Goal: Task Accomplishment & Management: Use online tool/utility

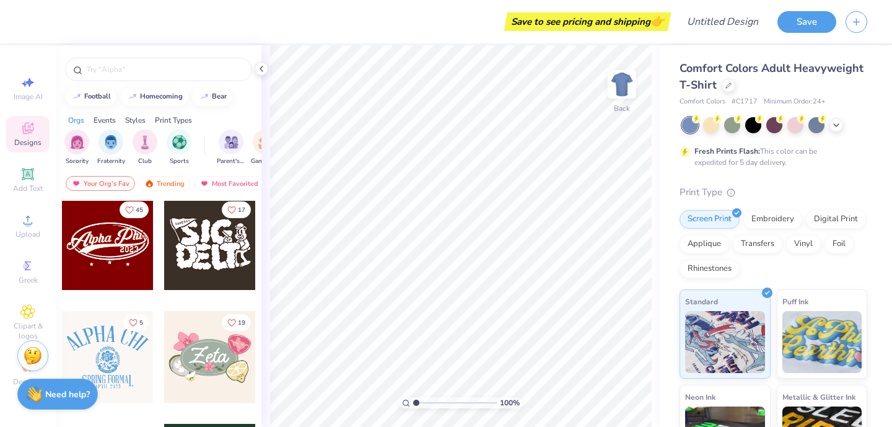
scroll to position [576, 0]
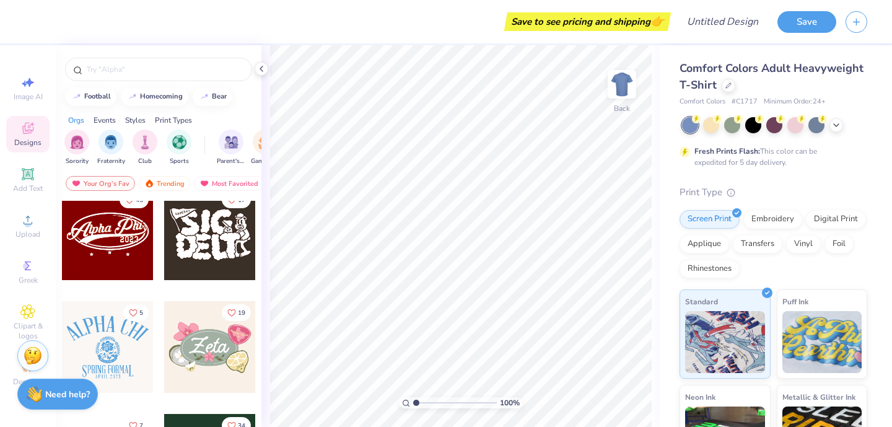
click at [116, 249] on div at bounding box center [108, 234] width 92 height 92
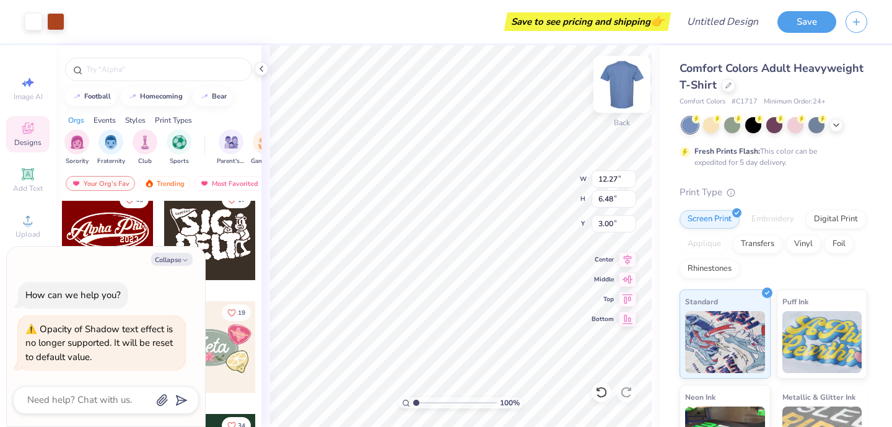
click at [622, 85] on img at bounding box center [622, 84] width 50 height 50
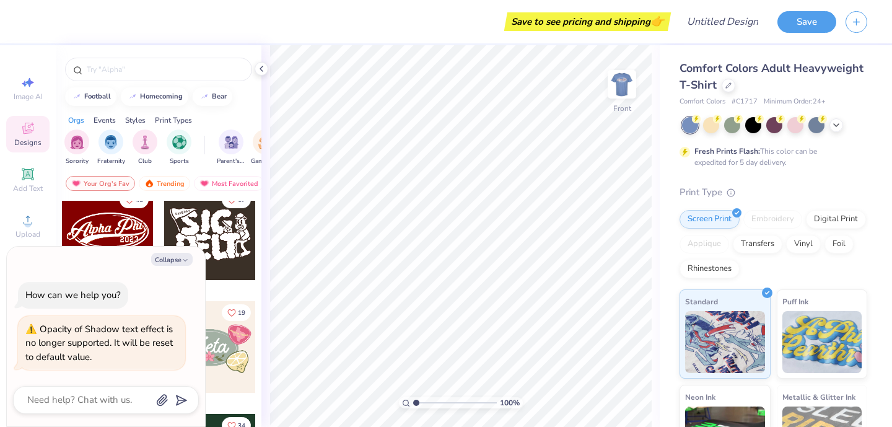
click at [622, 85] on img at bounding box center [621, 84] width 25 height 25
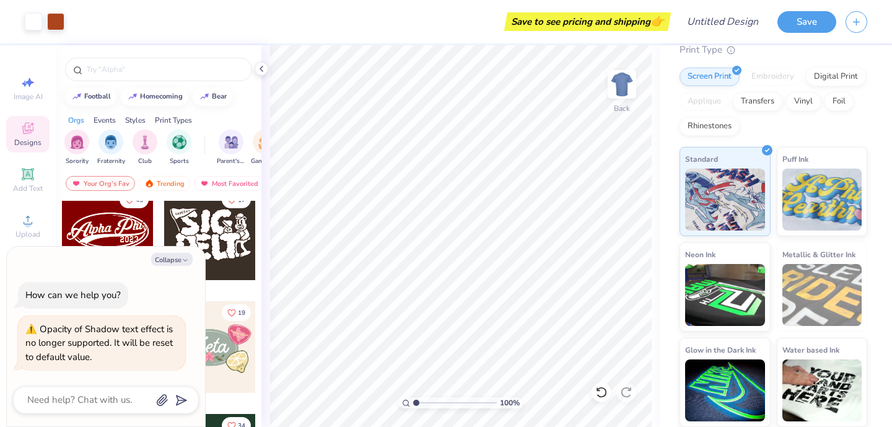
scroll to position [0, 0]
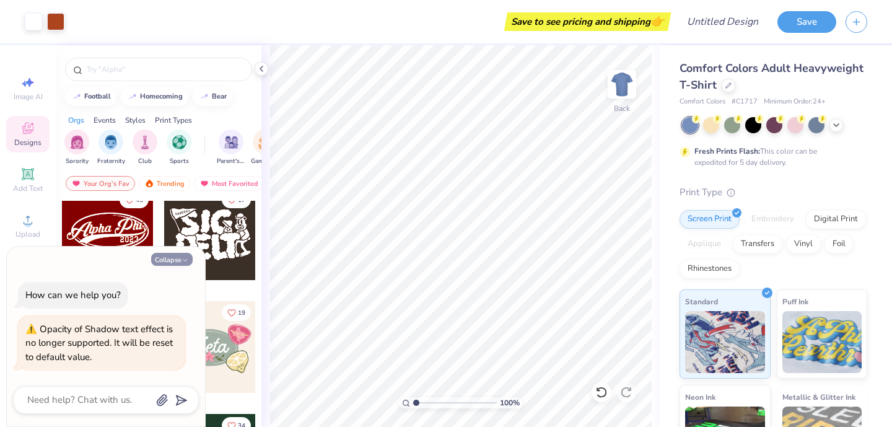
click at [168, 253] on button "Collapse" at bounding box center [171, 259] width 41 height 13
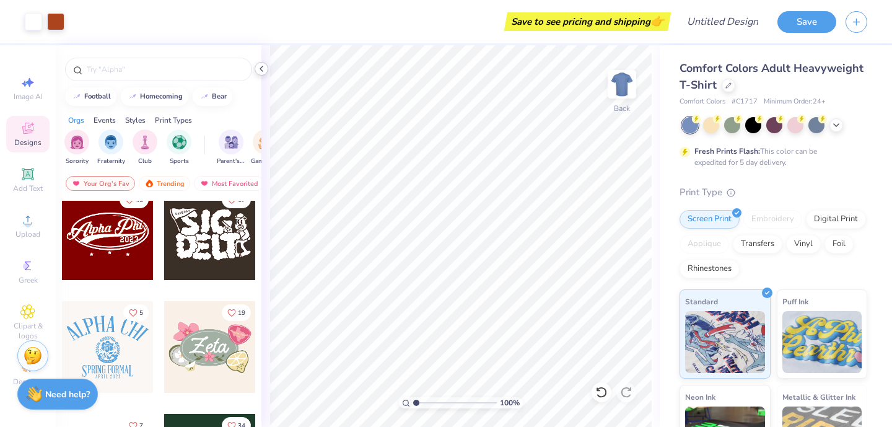
click at [259, 64] on icon at bounding box center [261, 69] width 10 height 10
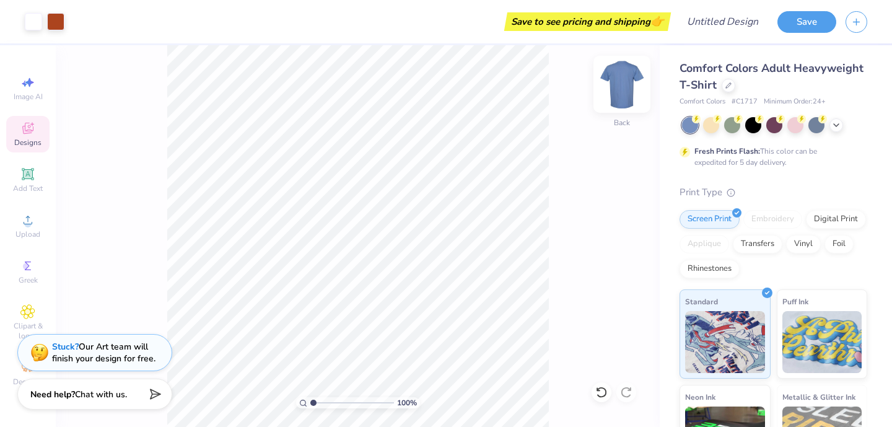
click at [627, 103] on div at bounding box center [621, 84] width 57 height 57
click at [725, 83] on icon at bounding box center [728, 84] width 6 height 6
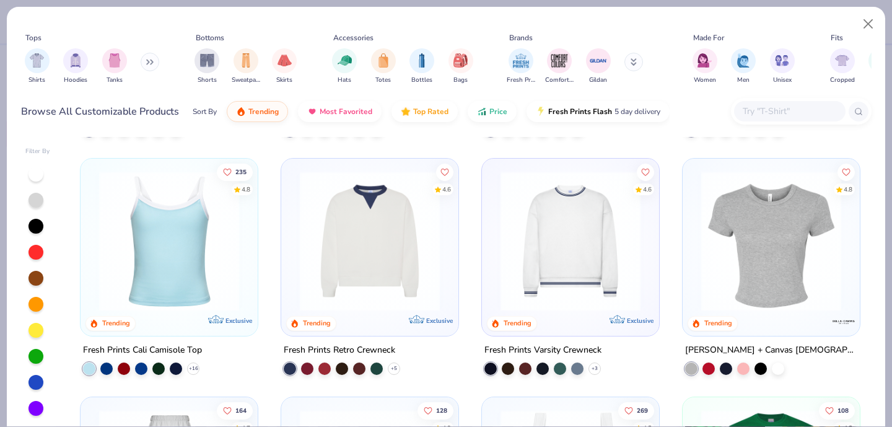
scroll to position [223, 0]
click at [161, 276] on img at bounding box center [169, 241] width 152 height 140
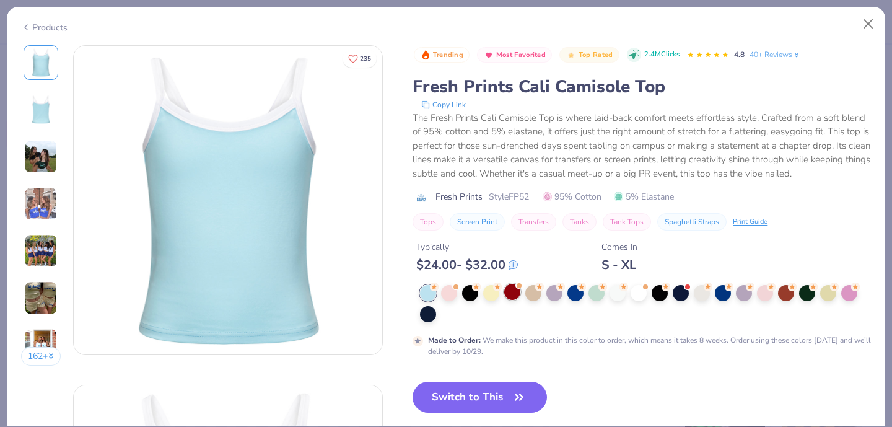
click at [514, 292] on div at bounding box center [512, 292] width 16 height 16
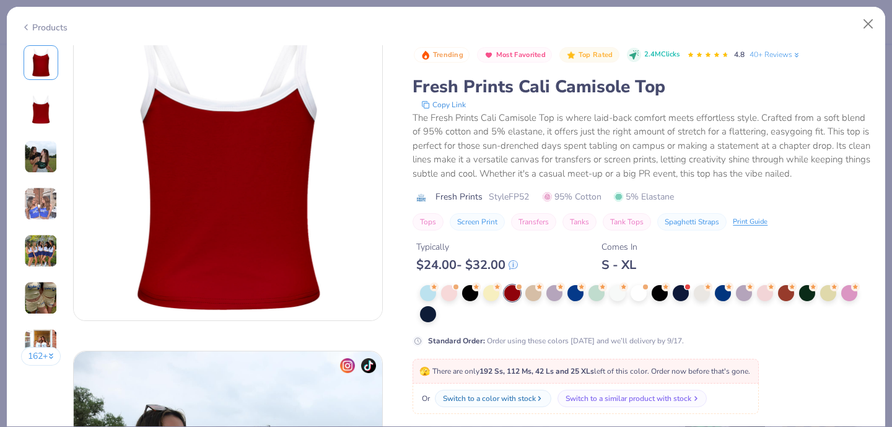
scroll to position [378, 0]
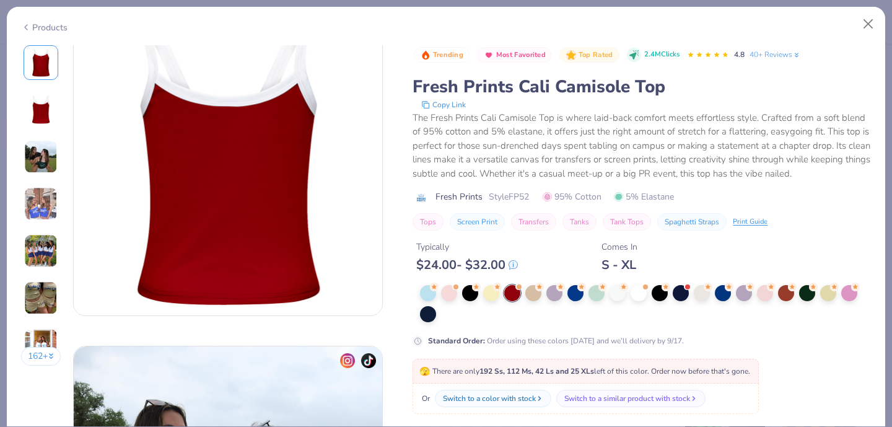
click at [508, 387] on div "Or Switch to a color with stock Switch to a similar product with stock" at bounding box center [585, 398] width 346 height 30
click at [437, 290] on icon at bounding box center [434, 285] width 9 height 9
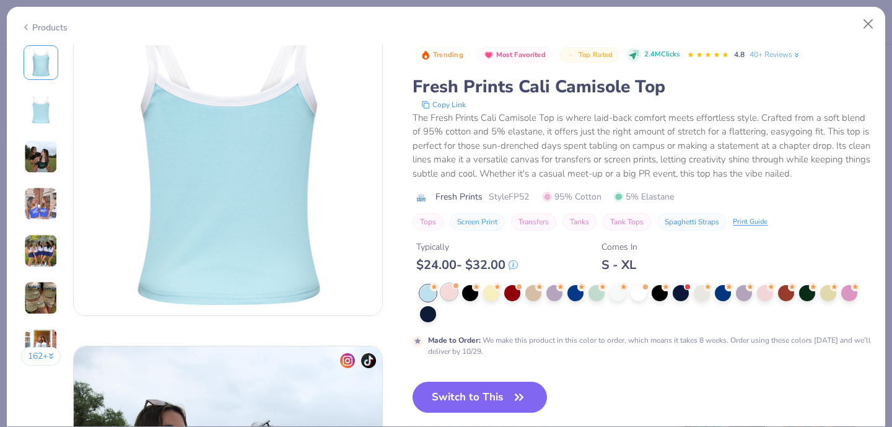
click at [456, 291] on div at bounding box center [449, 292] width 16 height 16
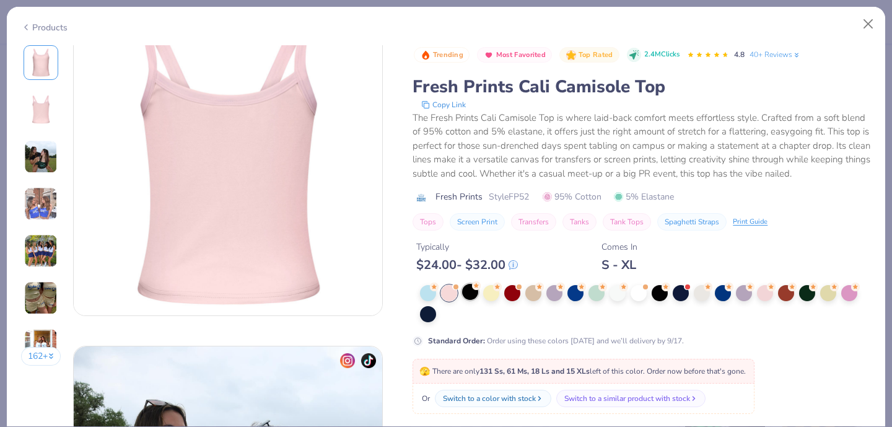
click at [475, 290] on div at bounding box center [470, 292] width 16 height 16
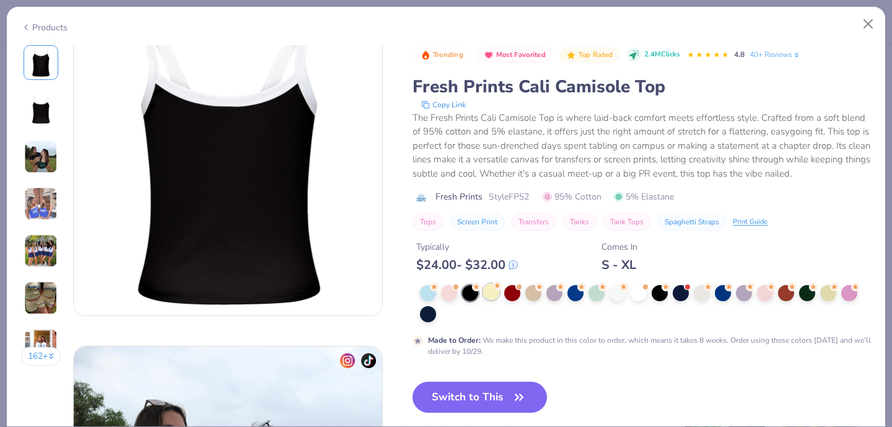
click at [488, 292] on div at bounding box center [491, 292] width 16 height 16
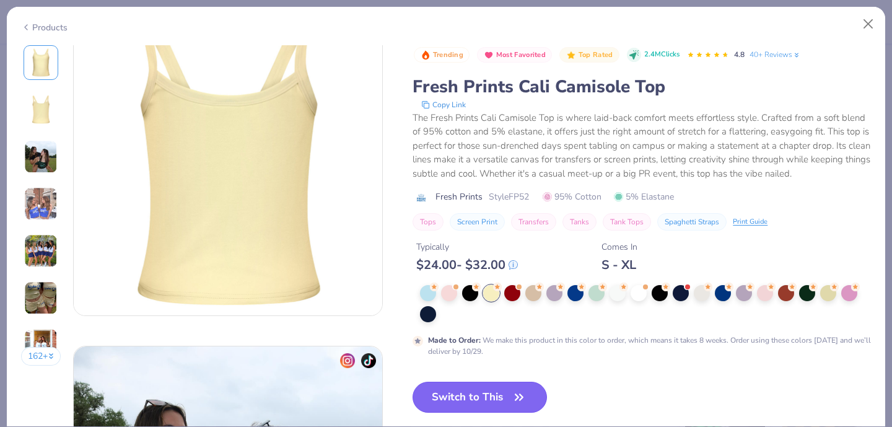
click at [490, 388] on button "Switch to This" at bounding box center [479, 396] width 134 height 31
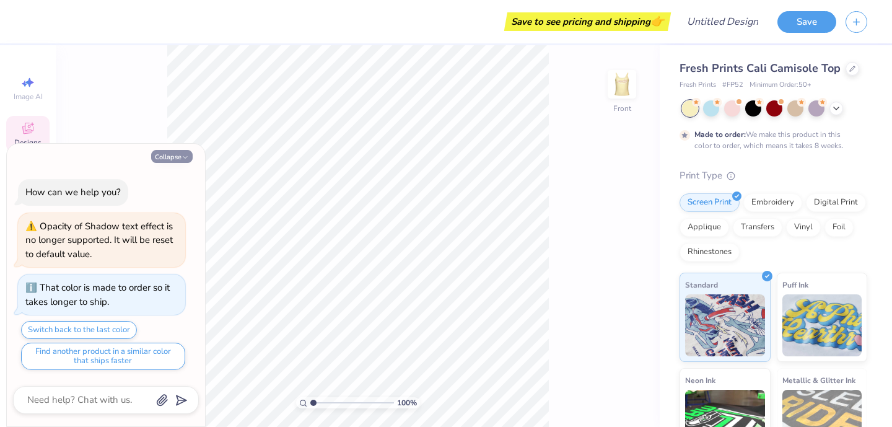
click at [170, 157] on button "Collapse" at bounding box center [171, 156] width 41 height 13
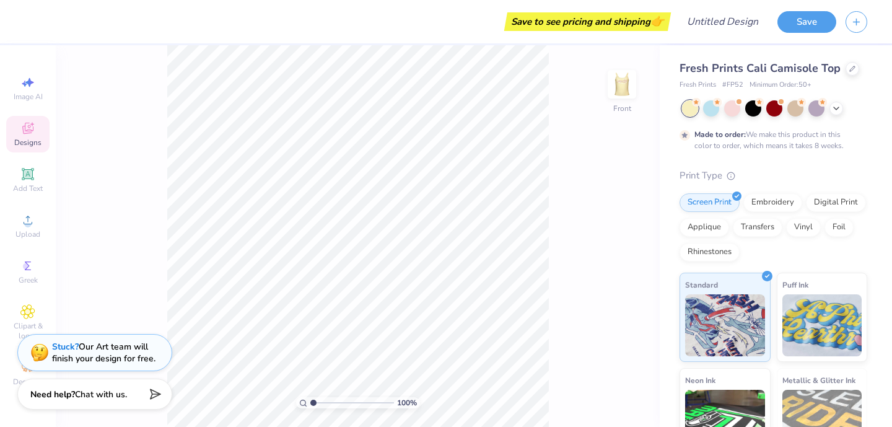
click at [19, 128] on div "Designs" at bounding box center [27, 134] width 43 height 37
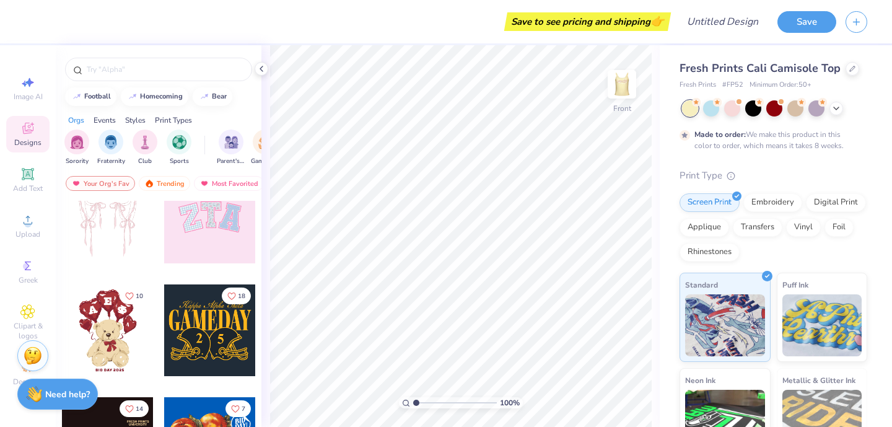
scroll to position [131, 0]
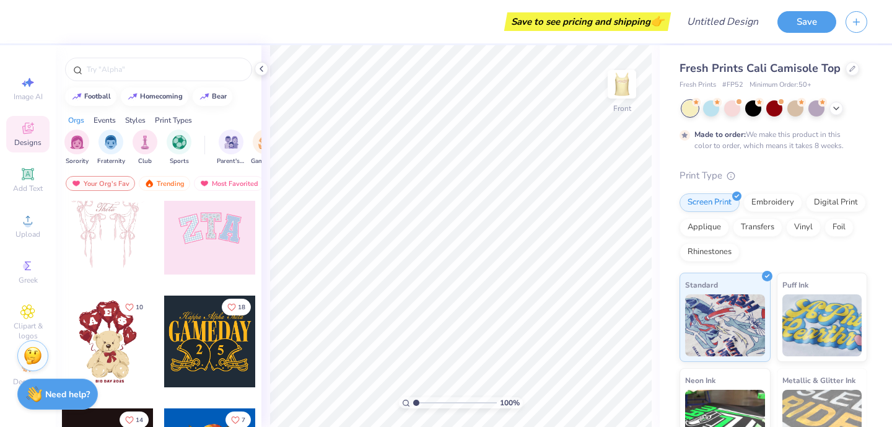
click at [207, 254] on div at bounding box center [210, 229] width 92 height 92
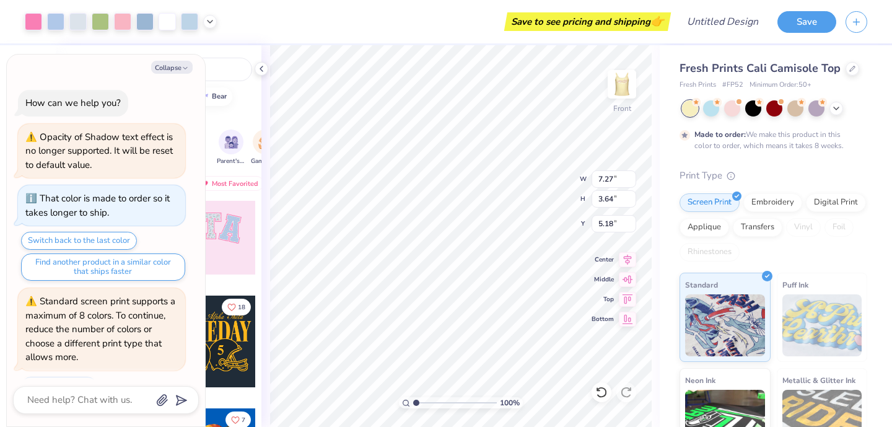
scroll to position [33, 0]
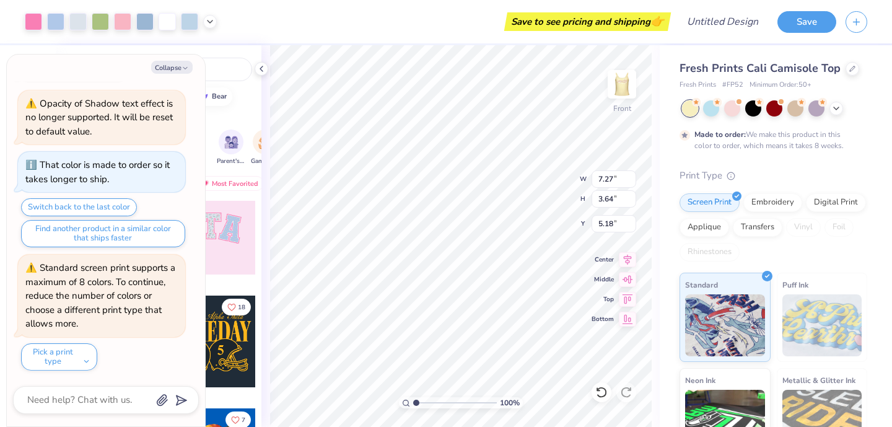
type textarea "x"
type input "2.15"
click at [180, 69] on button "Collapse" at bounding box center [171, 67] width 41 height 13
type textarea "x"
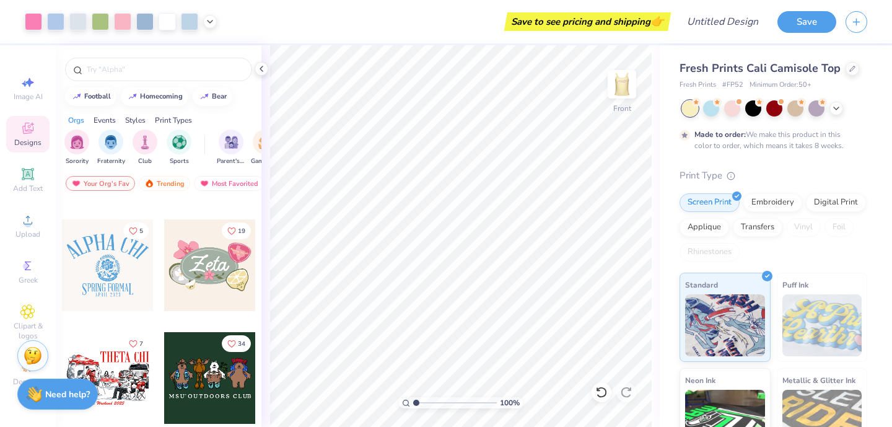
scroll to position [661, 0]
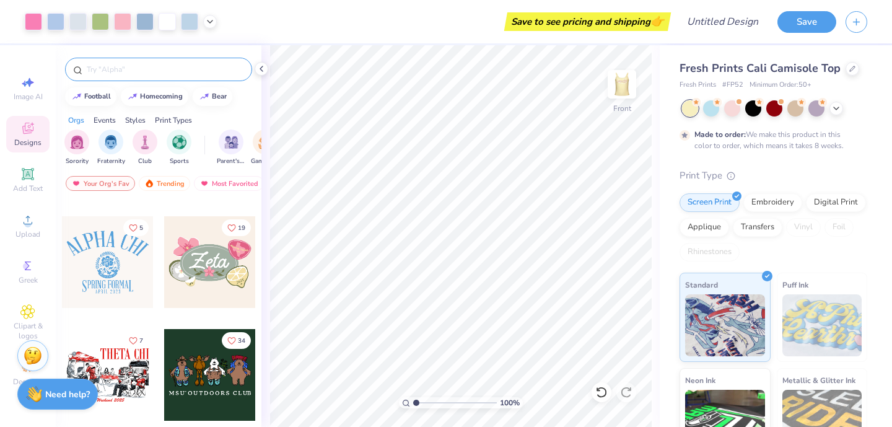
click at [134, 71] on input "text" at bounding box center [164, 69] width 158 height 12
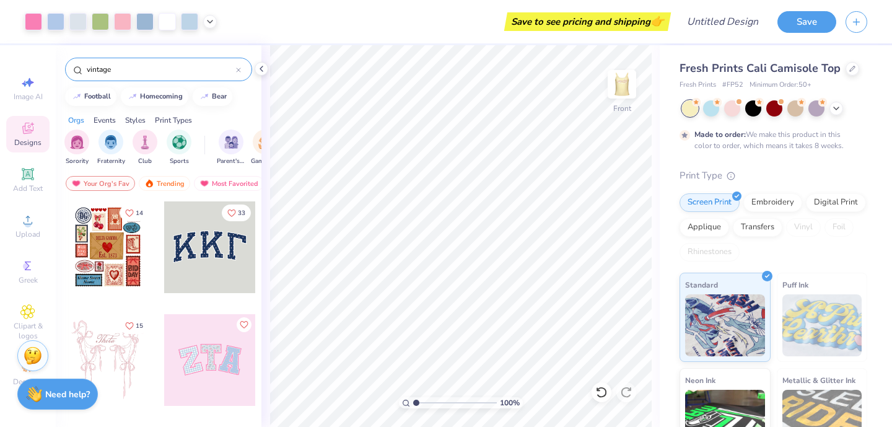
type input "vintage"
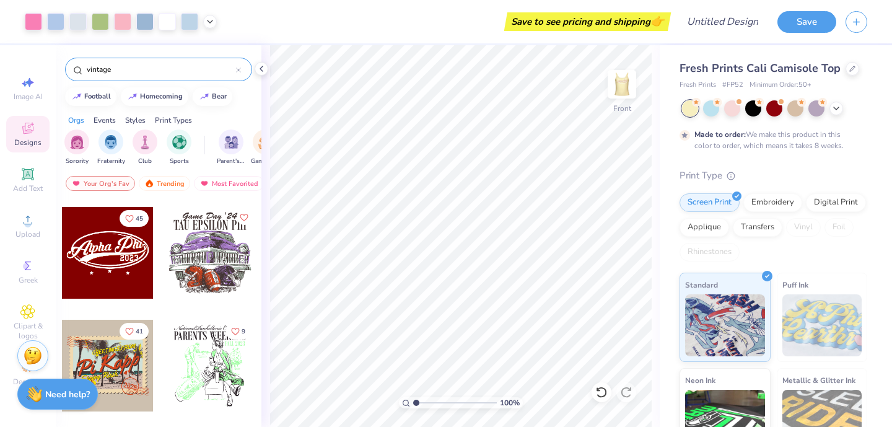
scroll to position [109, 0]
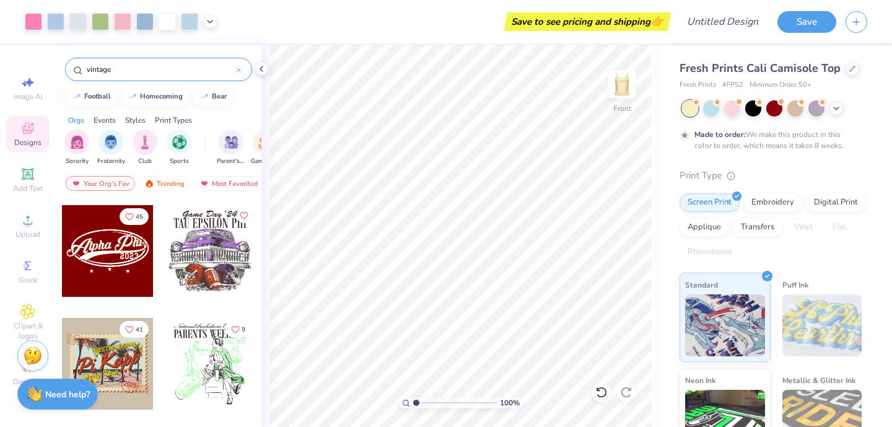
click at [154, 313] on div "45" at bounding box center [107, 260] width 93 height 112
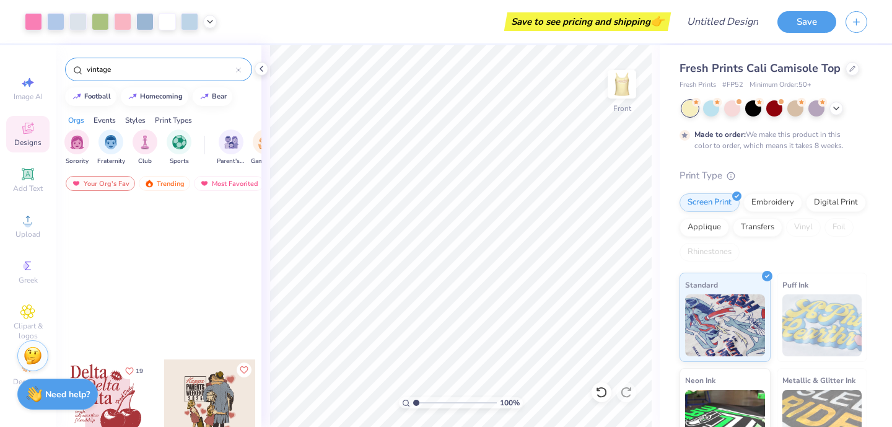
scroll to position [0, 0]
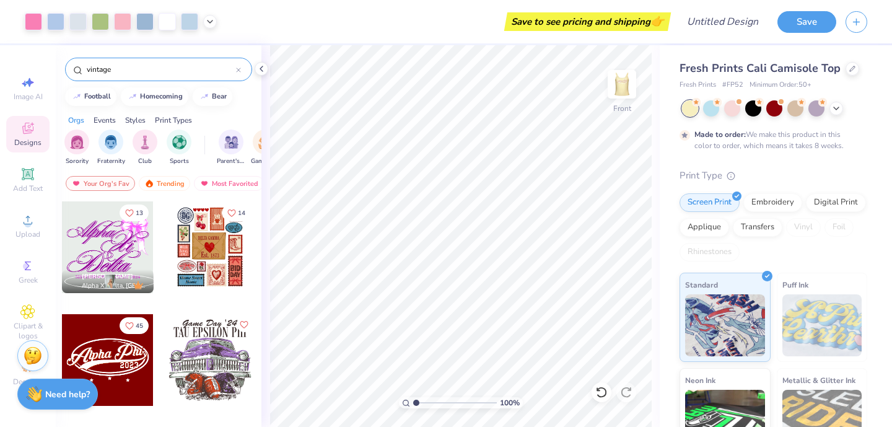
click at [124, 368] on div at bounding box center [108, 360] width 92 height 92
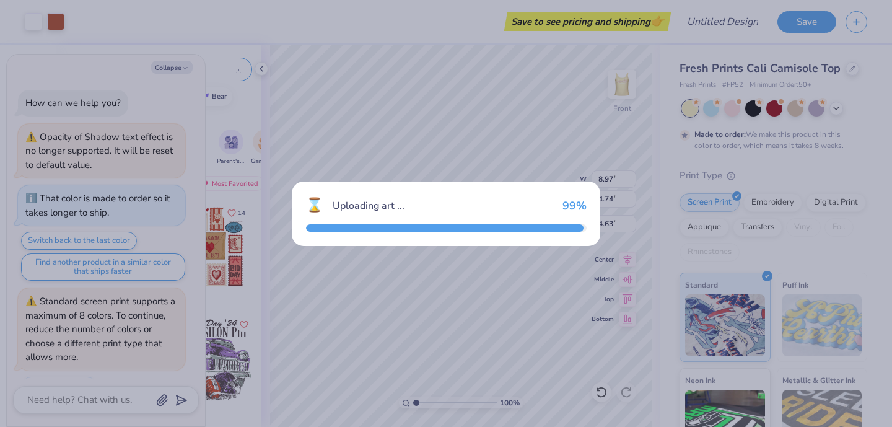
scroll to position [218, 0]
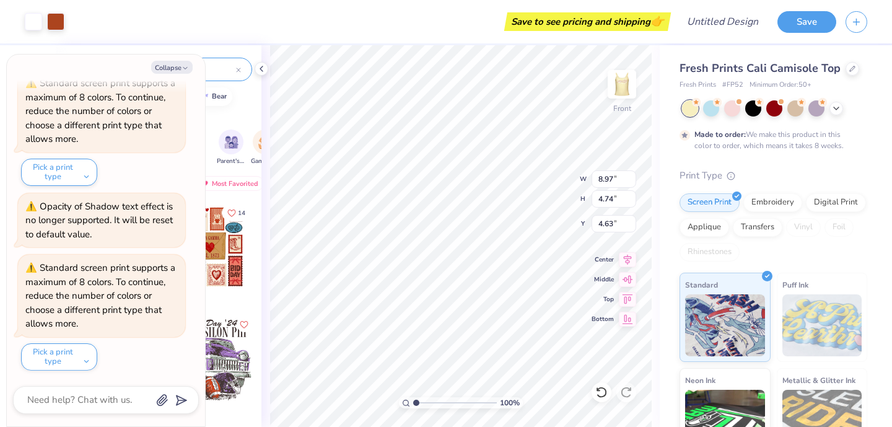
type textarea "x"
type input "7.27"
type input "3.64"
type input "2.15"
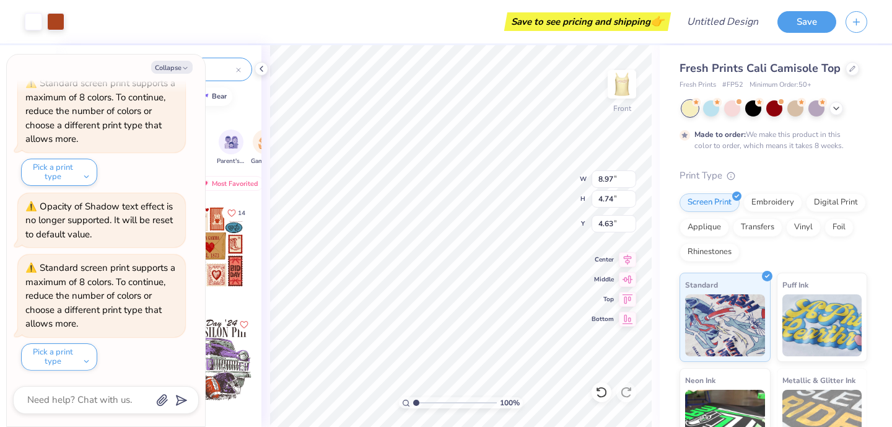
type textarea "x"
type input "1.78"
click at [185, 64] on icon "button" at bounding box center [184, 67] width 7 height 7
type textarea "x"
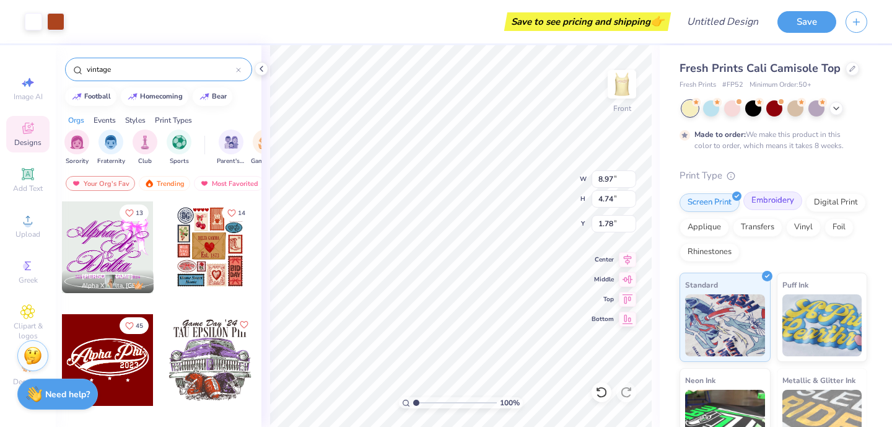
click at [775, 206] on div "Embroidery" at bounding box center [772, 200] width 59 height 19
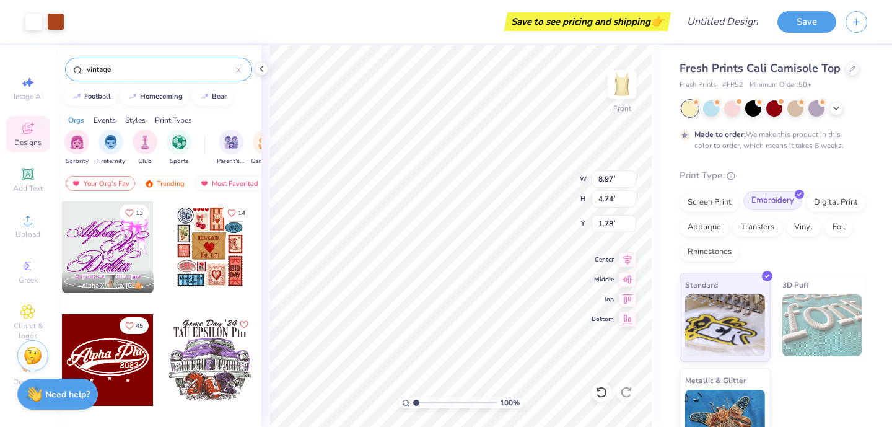
type input "2.03"
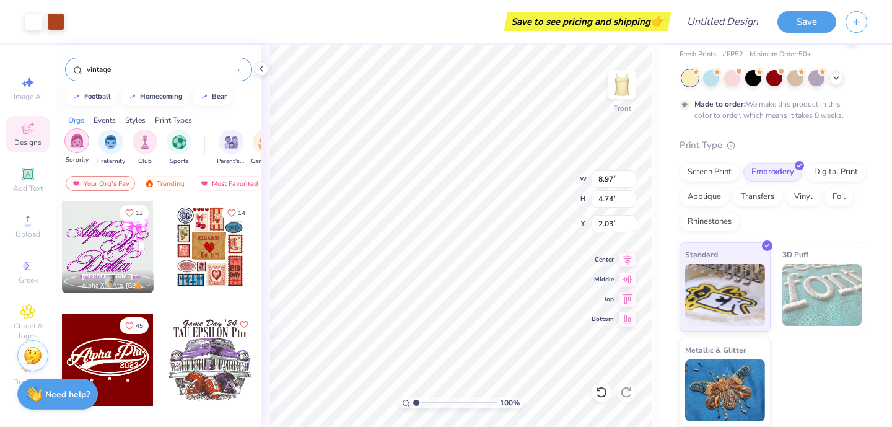
click at [74, 145] on img "filter for Sorority" at bounding box center [77, 141] width 14 height 14
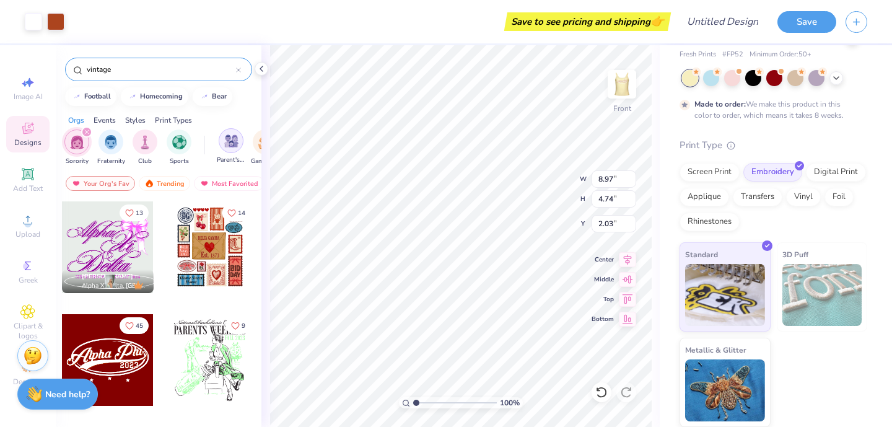
click at [232, 136] on img "filter for Parent's Weekend" at bounding box center [231, 141] width 14 height 14
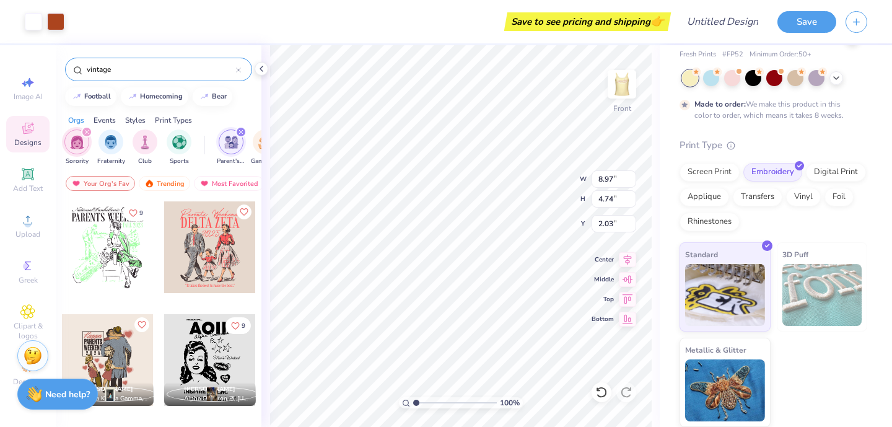
scroll to position [183, 0]
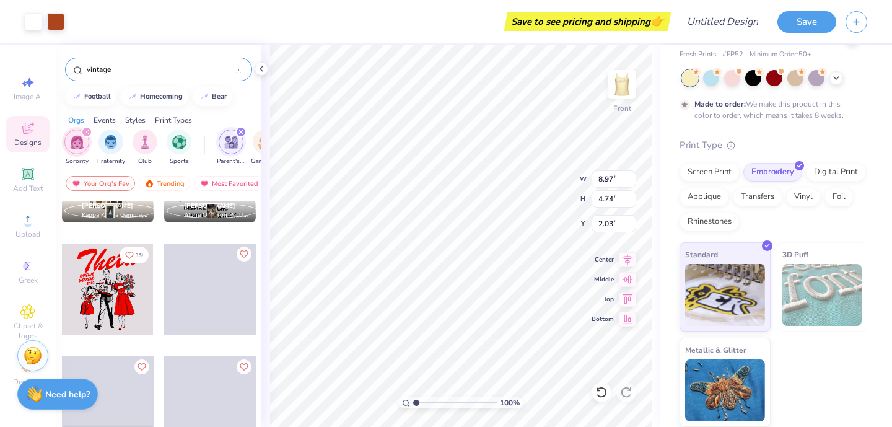
click at [71, 142] on img "filter for Sorority" at bounding box center [77, 142] width 14 height 14
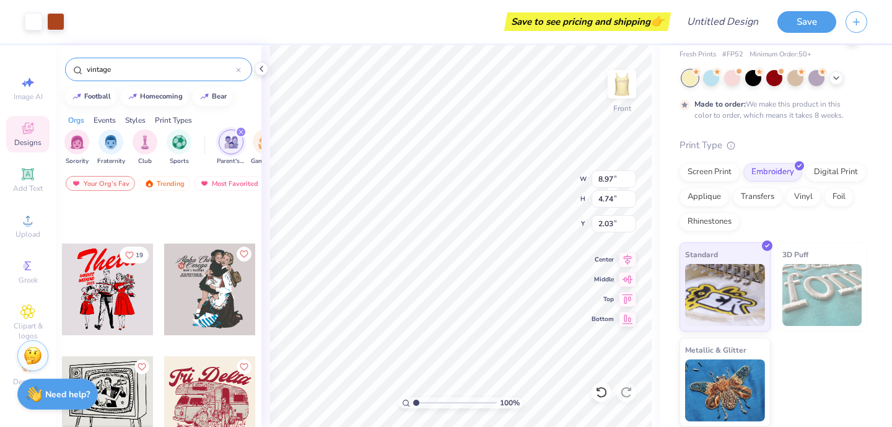
scroll to position [0, 0]
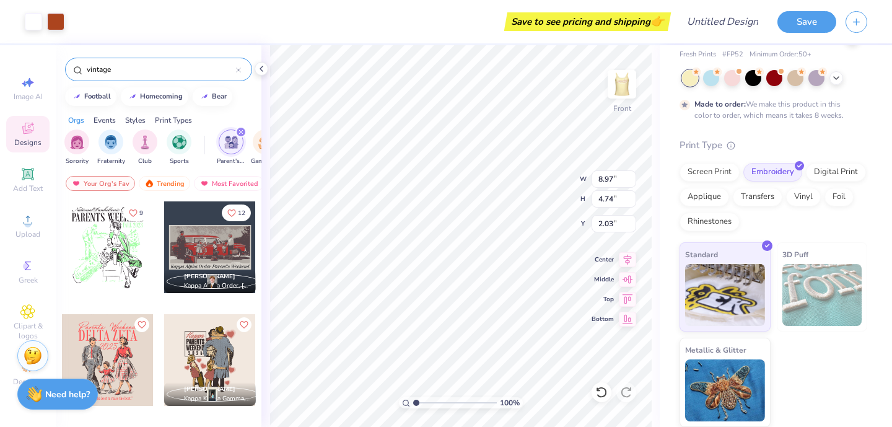
click at [240, 69] on icon at bounding box center [238, 69] width 5 height 5
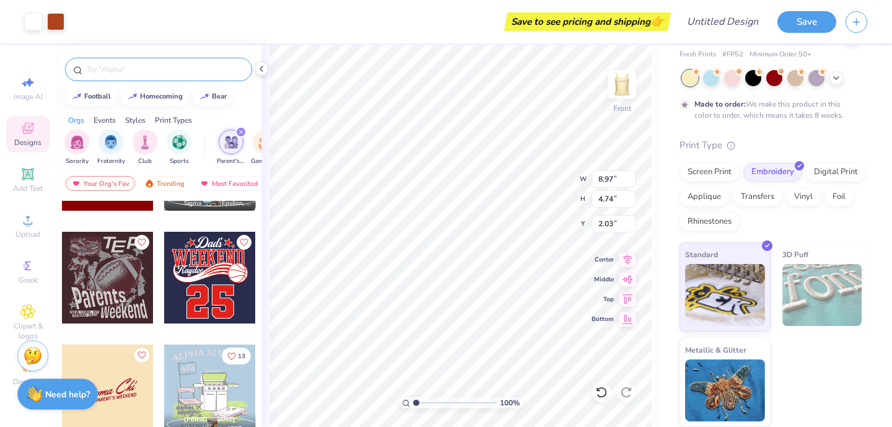
scroll to position [198, 0]
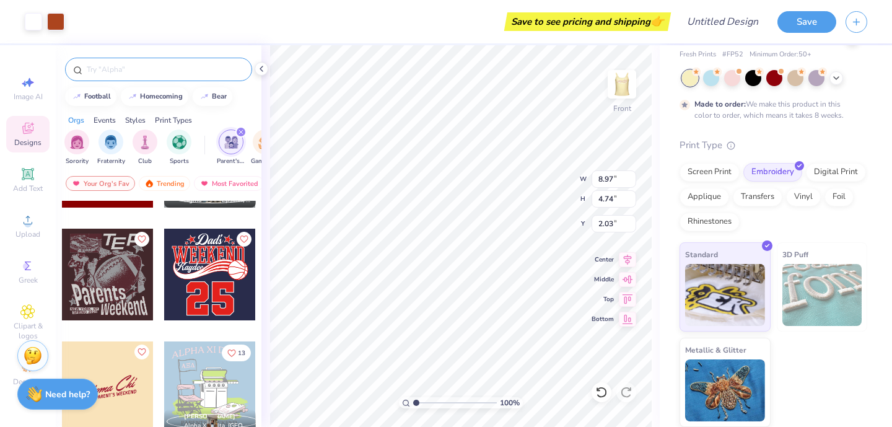
click at [114, 282] on div at bounding box center [108, 274] width 92 height 92
click at [120, 285] on div at bounding box center [108, 274] width 92 height 92
type input "2.37"
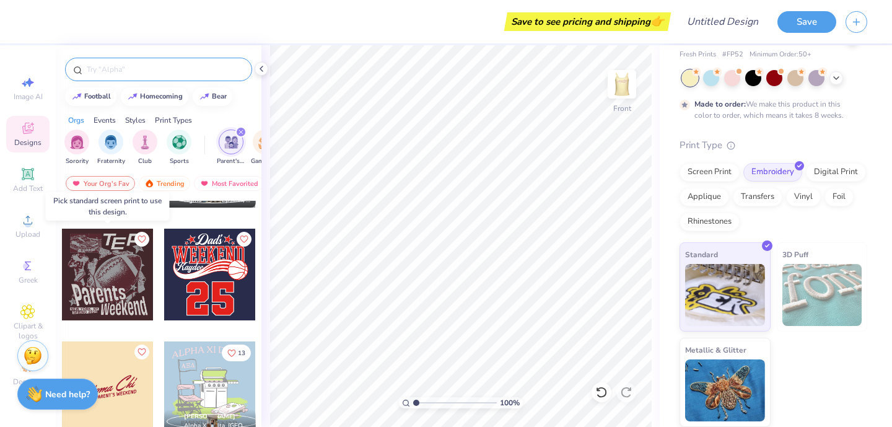
click at [113, 263] on div at bounding box center [108, 274] width 92 height 92
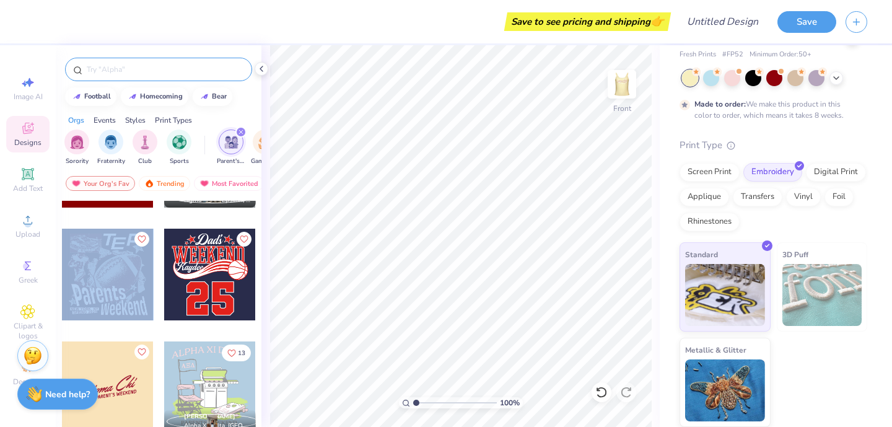
drag, startPoint x: 94, startPoint y: 274, endPoint x: 67, endPoint y: 277, distance: 27.5
click at [67, 277] on div at bounding box center [108, 274] width 92 height 92
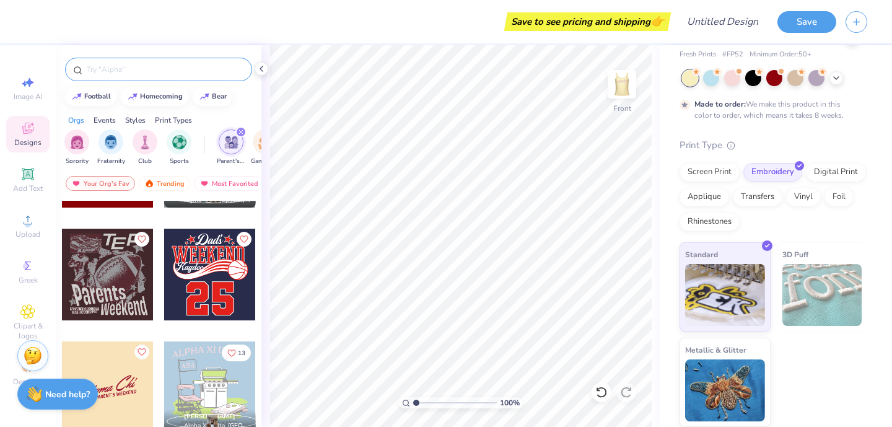
click at [713, 161] on div "Print Type Screen Print Embroidery Digital Print Applique Transfers Vinyl Foil …" at bounding box center [773, 282] width 188 height 289
click at [712, 173] on div "Screen Print" at bounding box center [709, 170] width 60 height 19
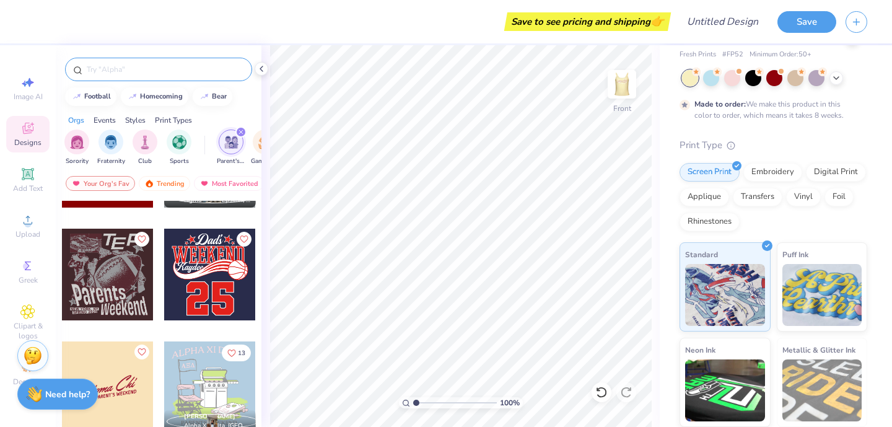
click at [106, 287] on div at bounding box center [108, 274] width 92 height 92
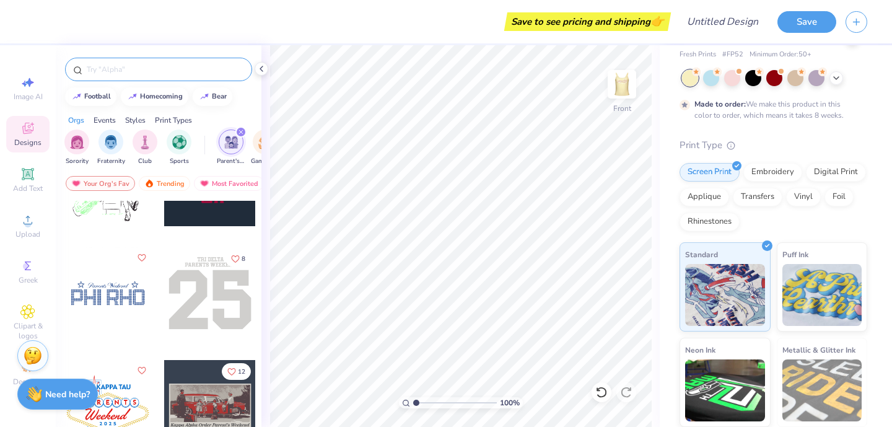
scroll to position [635, 0]
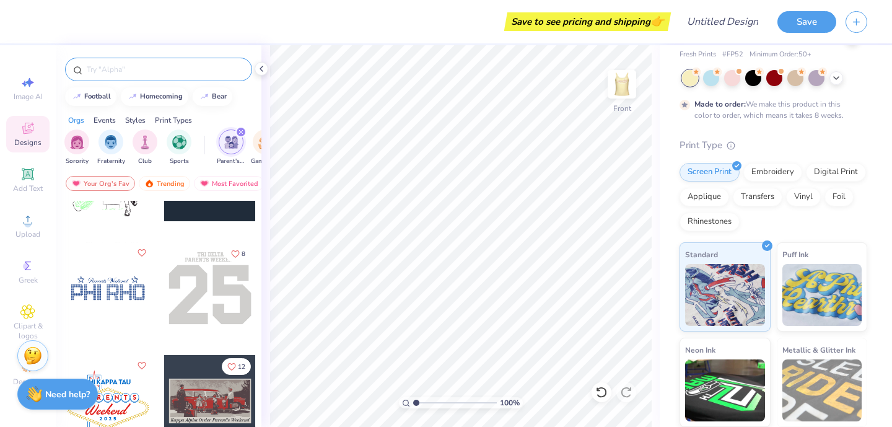
click at [105, 310] on div at bounding box center [108, 288] width 92 height 92
type input "3.41"
type input "2.71"
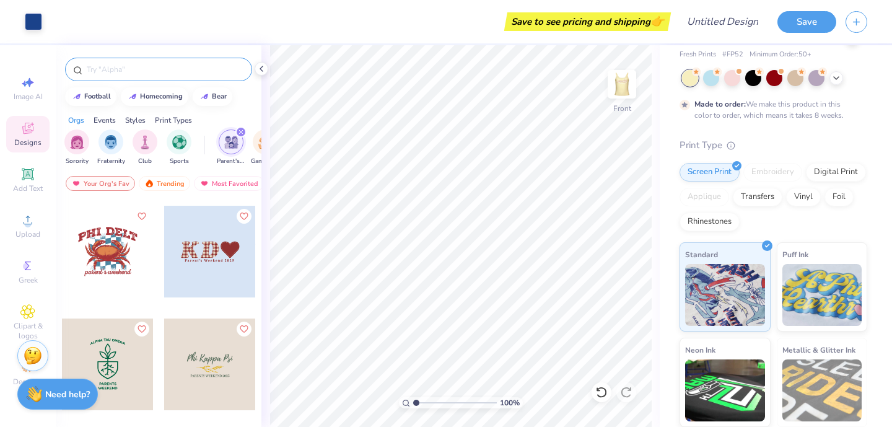
scroll to position [918, 0]
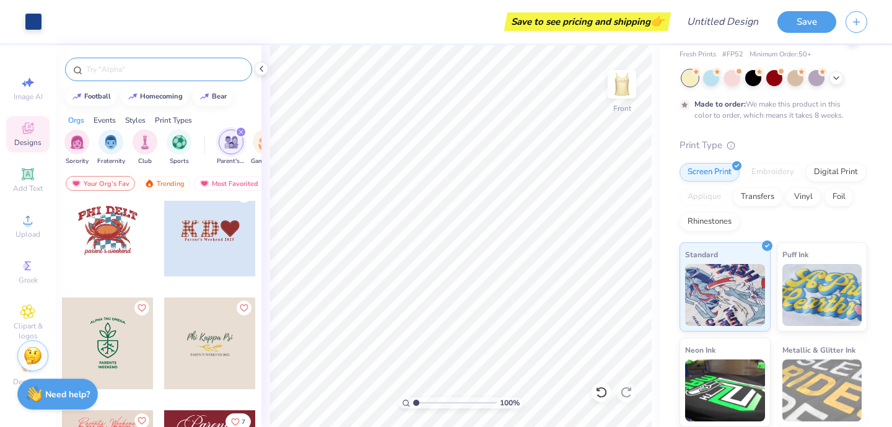
click at [211, 238] on div at bounding box center [210, 231] width 92 height 92
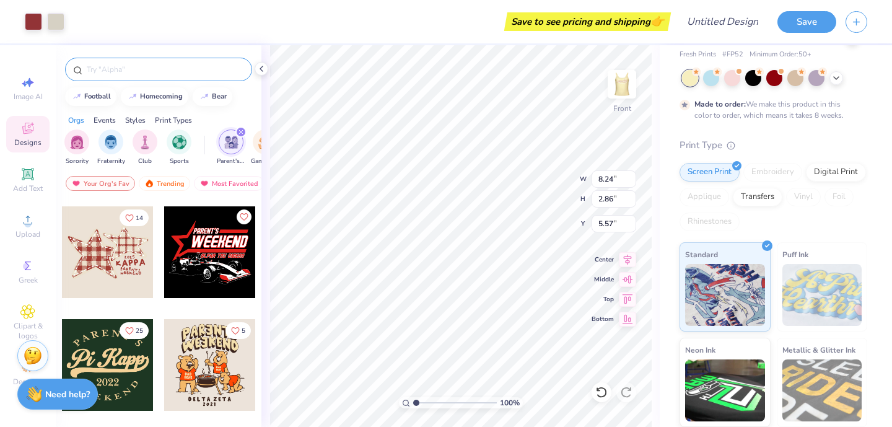
scroll to position [1217, 0]
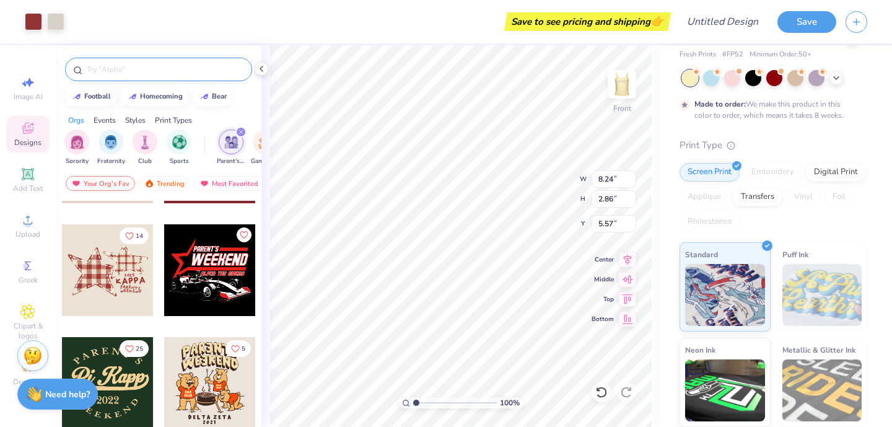
click at [95, 267] on div at bounding box center [108, 270] width 92 height 92
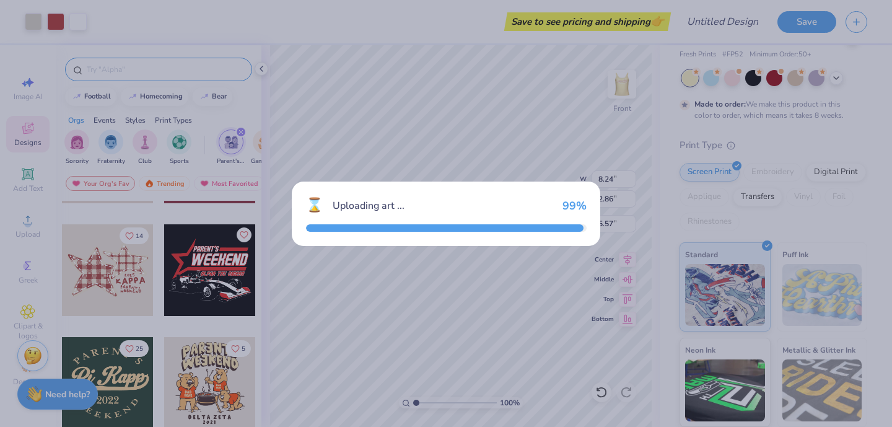
type input "7.03"
type input "4.61"
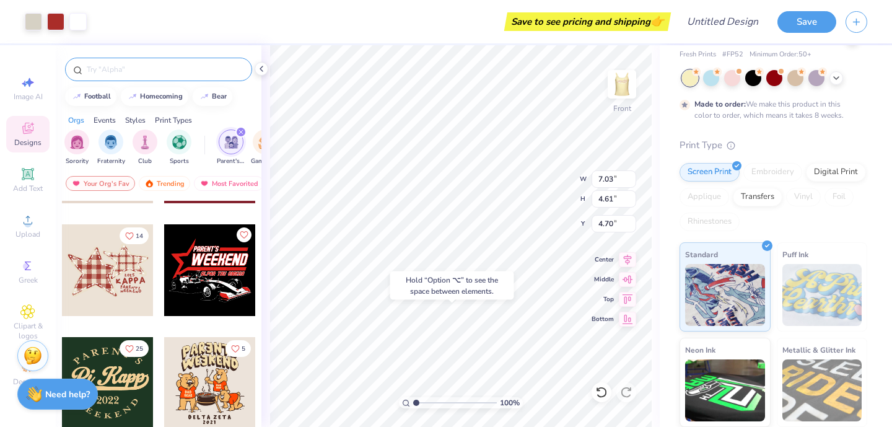
type input "8.90"
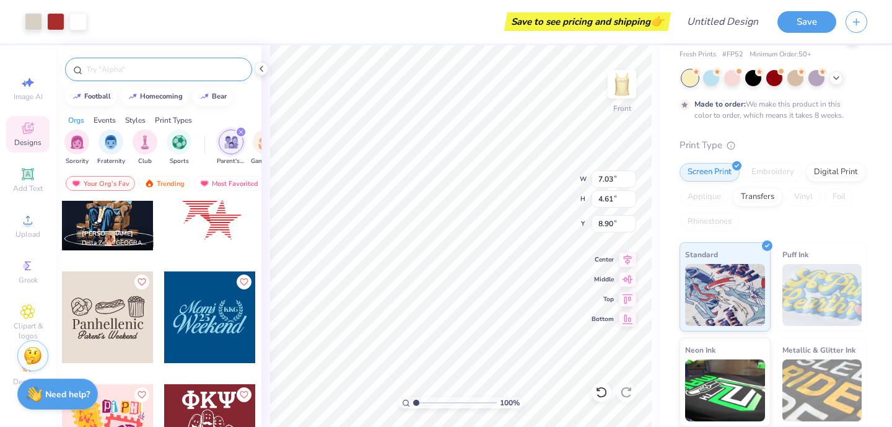
scroll to position [4588, 0]
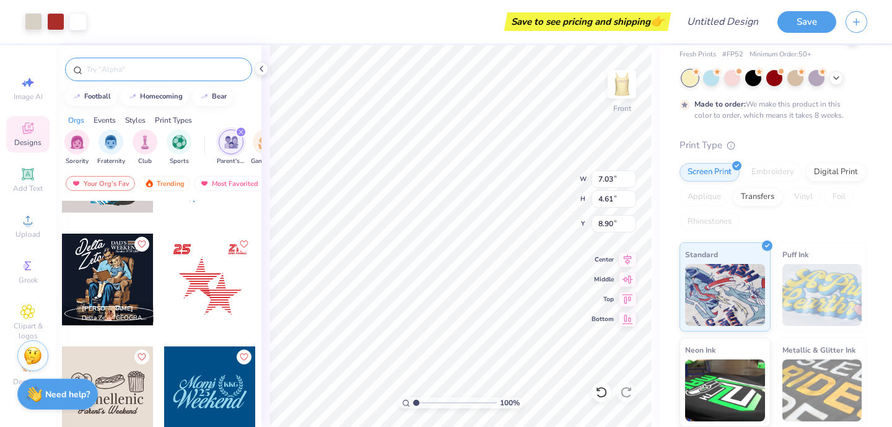
click at [214, 292] on div at bounding box center [210, 279] width 92 height 92
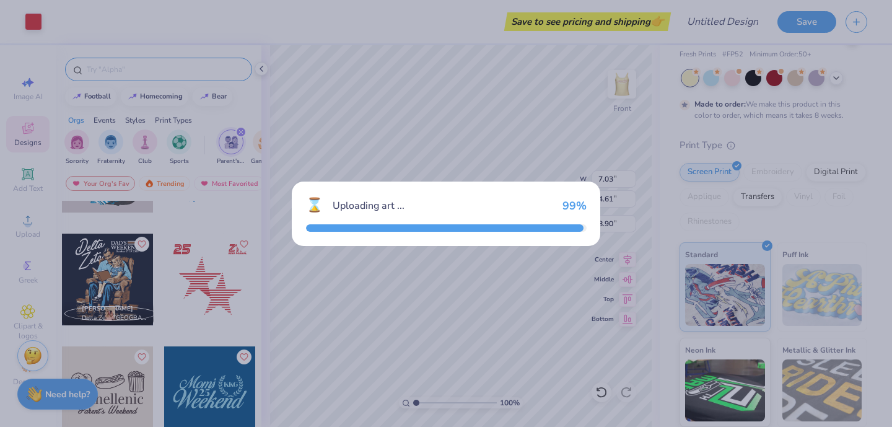
type input "8.43"
type input "8.10"
type input "2.95"
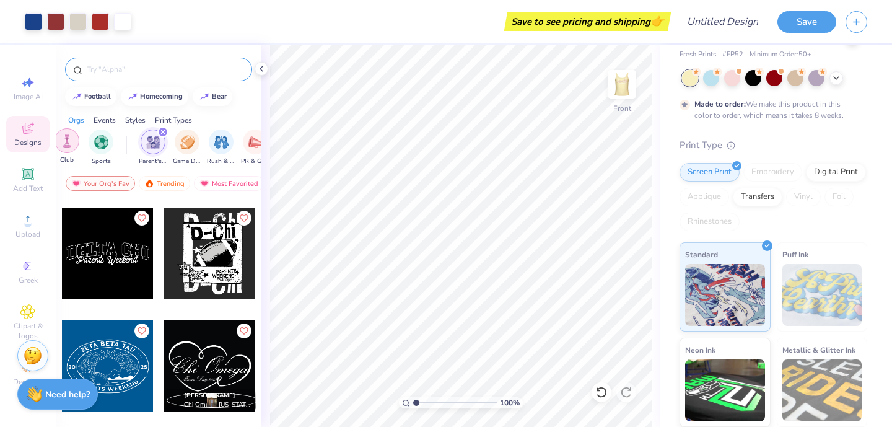
scroll to position [0, 83]
click at [157, 129] on icon "filter for Parent's Weekend" at bounding box center [157, 131] width 5 height 5
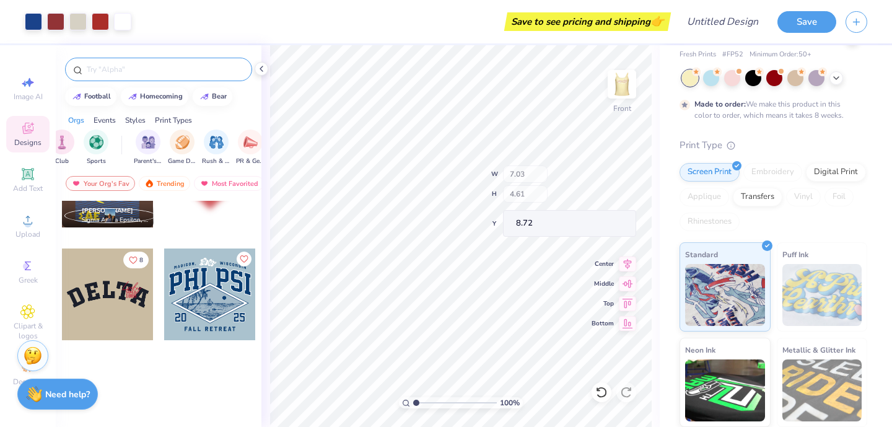
type input "8.72"
click at [805, 21] on button "Save" at bounding box center [806, 20] width 59 height 22
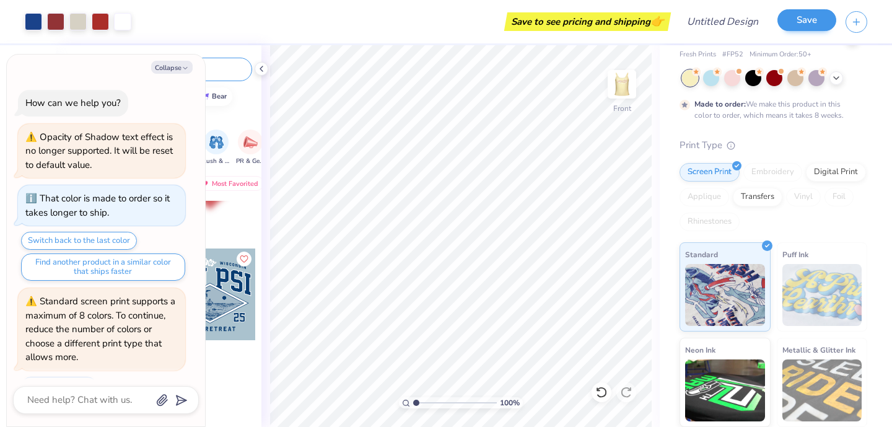
scroll to position [252, 0]
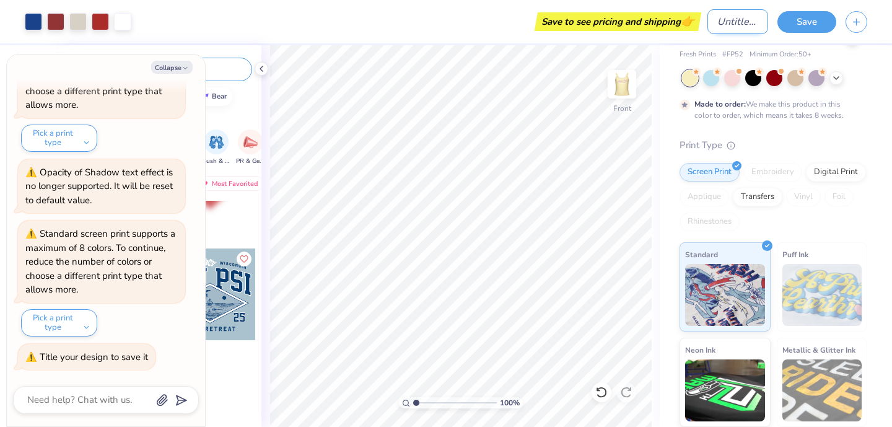
type textarea "x"
click at [722, 24] on input "Design Title" at bounding box center [737, 21] width 61 height 25
type input "r"
type textarea "x"
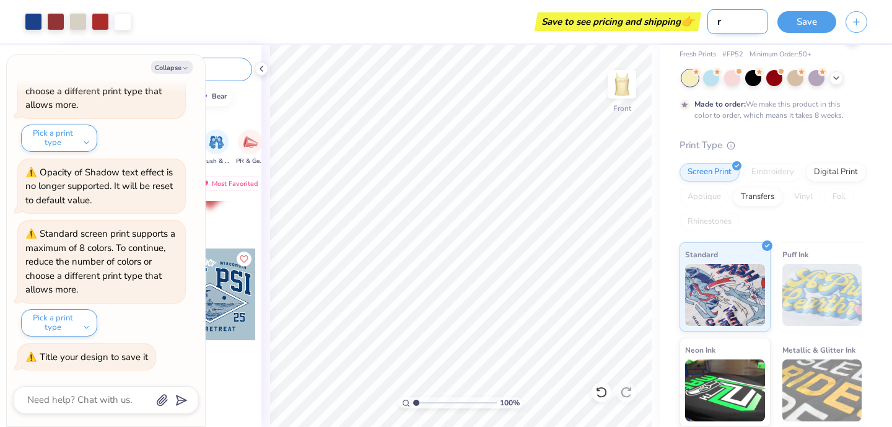
type input "ra"
type textarea "x"
type input "ran"
type textarea "x"
type input "rand"
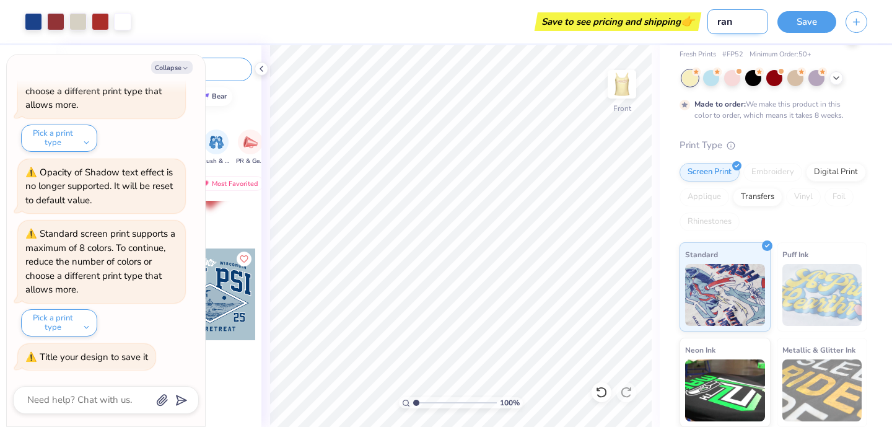
type textarea "x"
type input "[PERSON_NAME]"
type textarea "x"
type input "random"
type textarea "x"
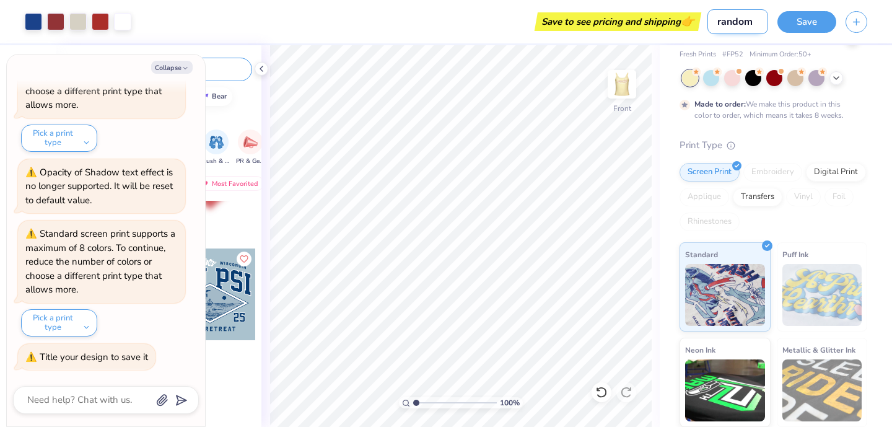
type input "random"
type textarea "x"
type input "random f"
type textarea "x"
type input "random fa"
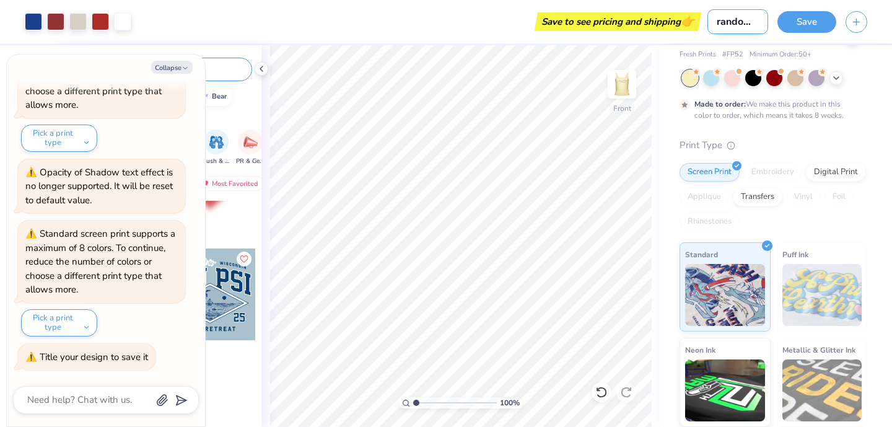
type textarea "x"
type input "random fav"
type textarea "x"
type input "random favs"
type textarea "x"
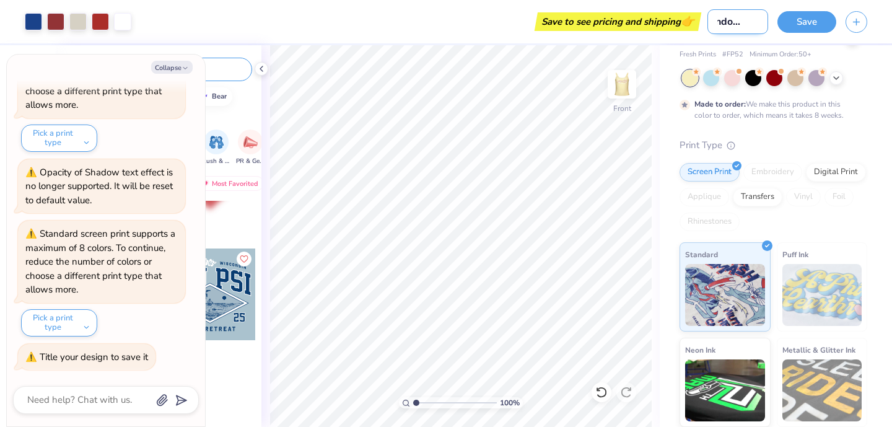
scroll to position [0, 15]
type input "random favs"
click at [816, 25] on button "Save" at bounding box center [806, 20] width 59 height 22
type textarea "x"
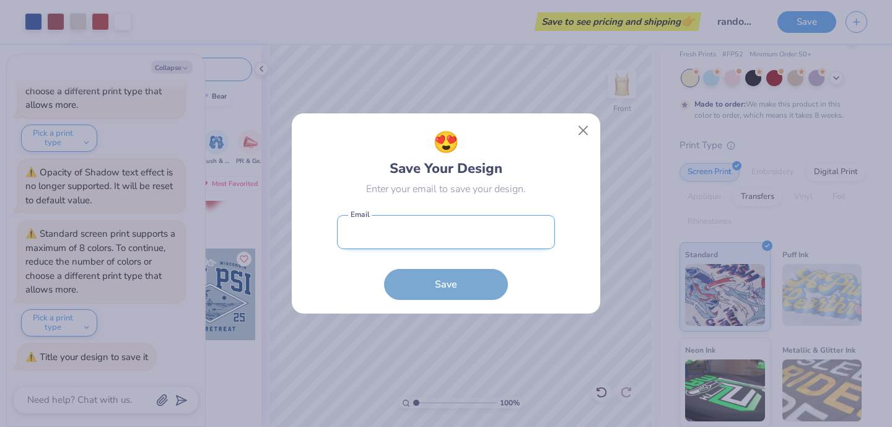
click at [404, 238] on input "email" at bounding box center [446, 232] width 218 height 34
type input "[EMAIL_ADDRESS][DOMAIN_NAME]"
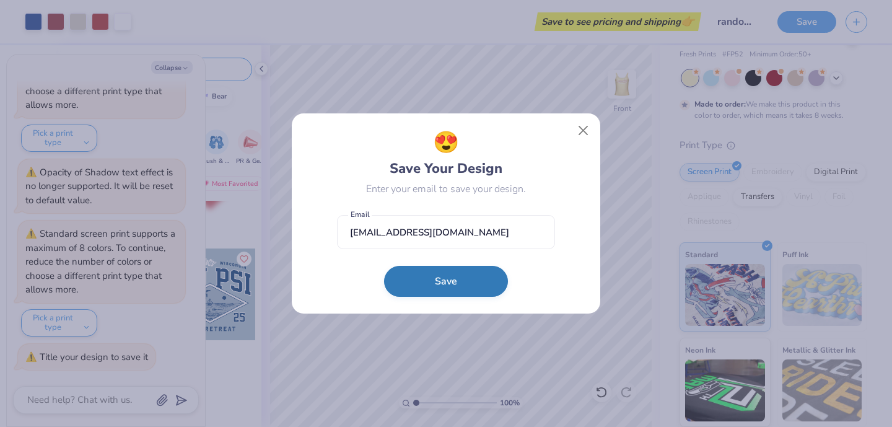
click at [447, 287] on button "Save" at bounding box center [446, 281] width 124 height 31
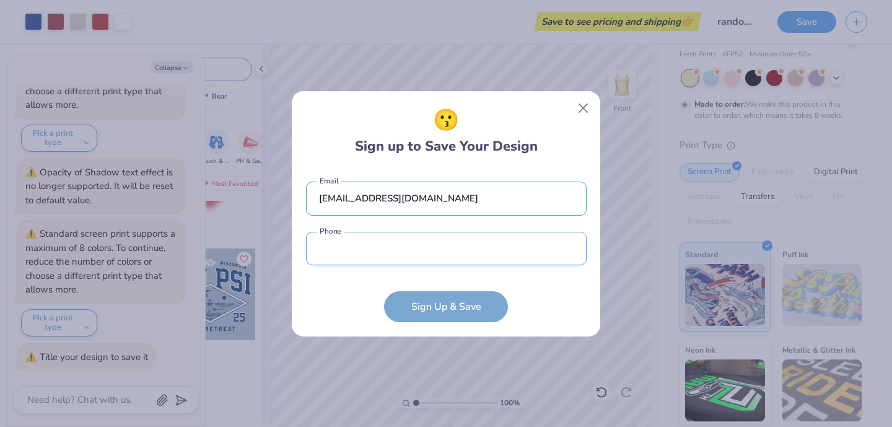
click at [366, 249] on input "tel" at bounding box center [446, 249] width 280 height 34
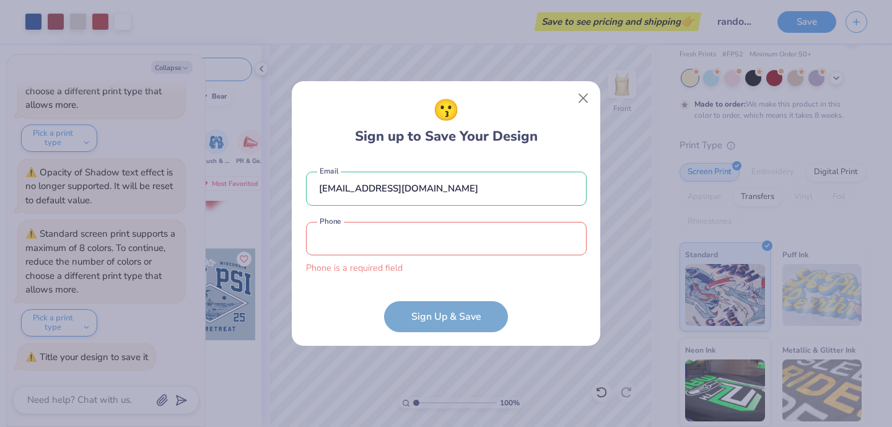
click at [515, 297] on form "[EMAIL_ADDRESS][DOMAIN_NAME] Email Phone is a required field Phone Sign Up & Sa…" at bounding box center [446, 245] width 280 height 173
click at [473, 317] on form "[EMAIL_ADDRESS][DOMAIN_NAME] Email Phone is a required field Phone Sign Up & Sa…" at bounding box center [446, 245] width 280 height 173
click at [450, 246] on input "tel" at bounding box center [446, 239] width 280 height 34
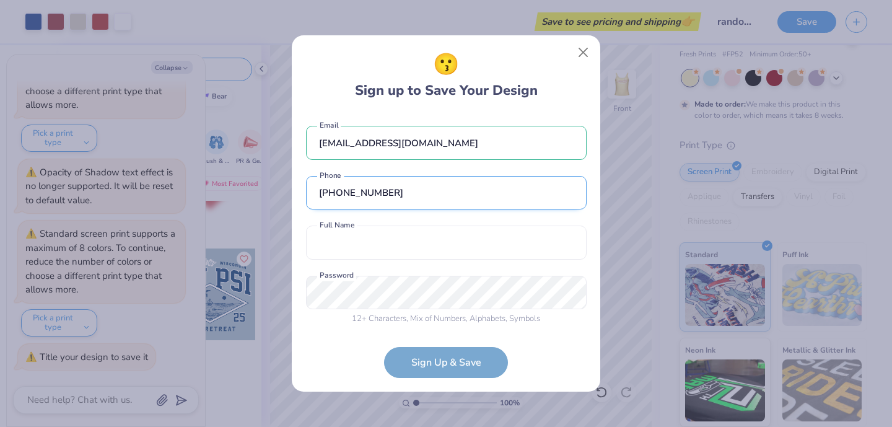
scroll to position [4, 0]
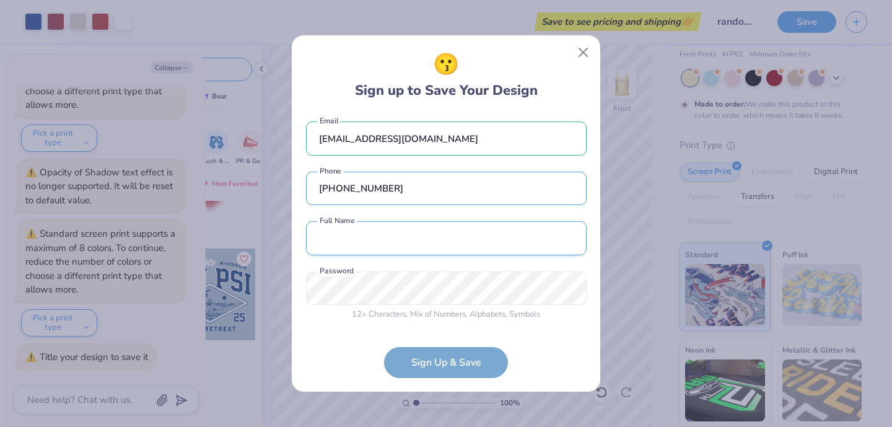
type input "[PHONE_NUMBER]"
click at [389, 227] on input "text" at bounding box center [446, 238] width 280 height 34
click at [330, 391] on div "😗 Sign up to Save Your Design [EMAIL_ADDRESS][DOMAIN_NAME] Email [PHONE_NUMBER]…" at bounding box center [446, 214] width 310 height 358
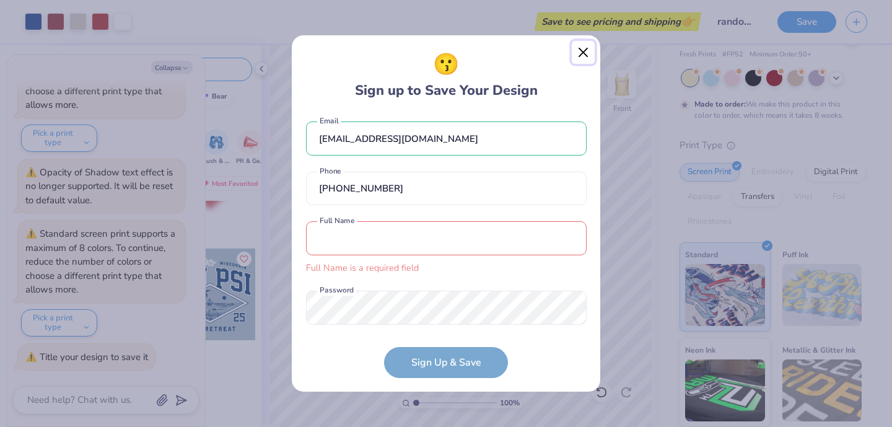
click at [583, 53] on button "Close" at bounding box center [583, 53] width 24 height 24
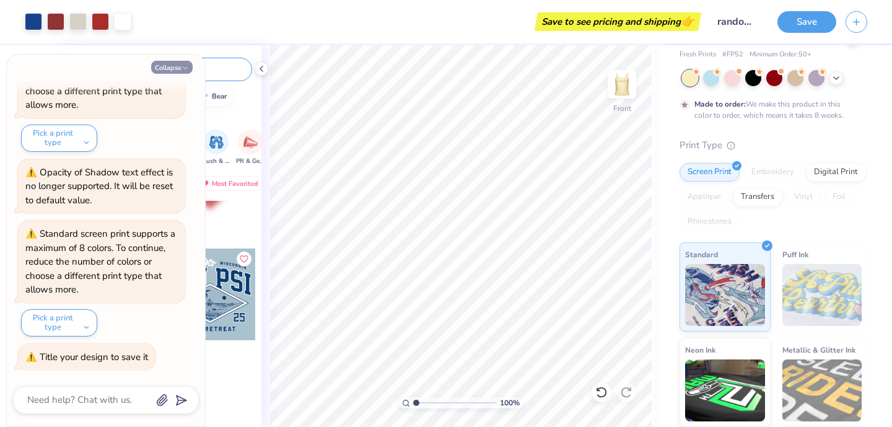
click at [173, 68] on button "Collapse" at bounding box center [171, 67] width 41 height 13
type textarea "x"
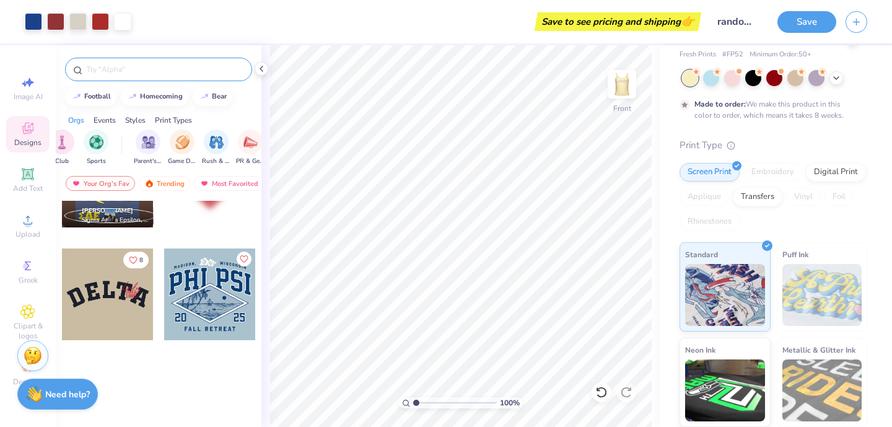
click at [124, 302] on div at bounding box center [108, 294] width 92 height 92
type input "8.24"
type input "2.86"
type input "4.87"
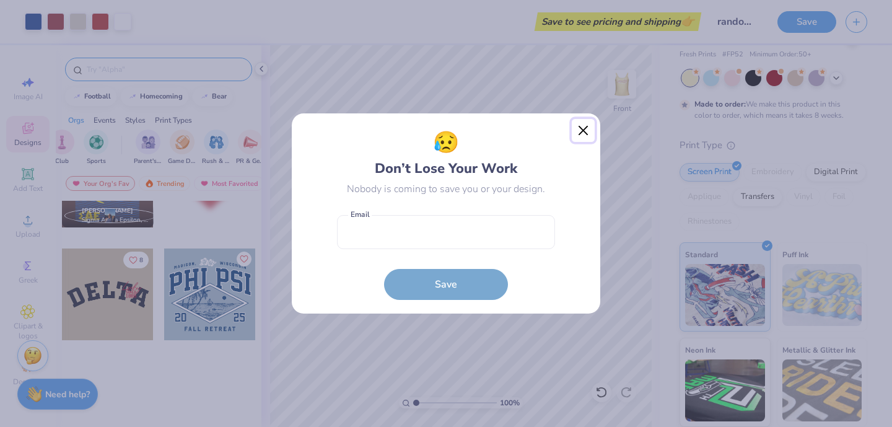
click at [584, 128] on button "Close" at bounding box center [583, 131] width 24 height 24
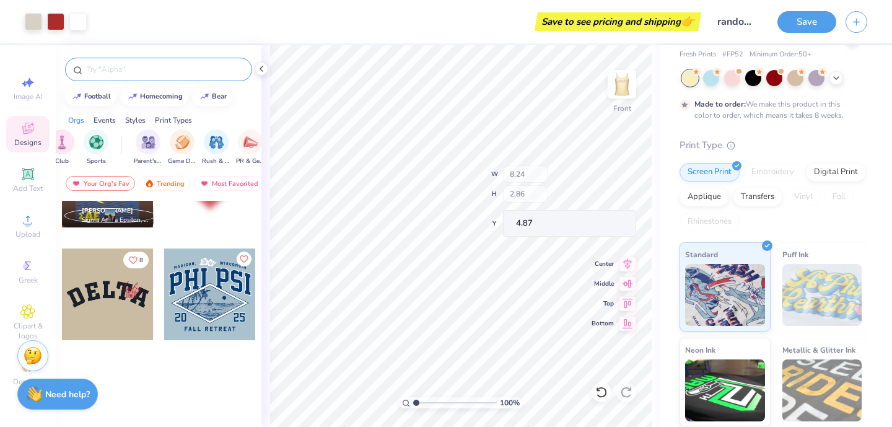
type input "8.24"
type input "2.86"
type input "4.87"
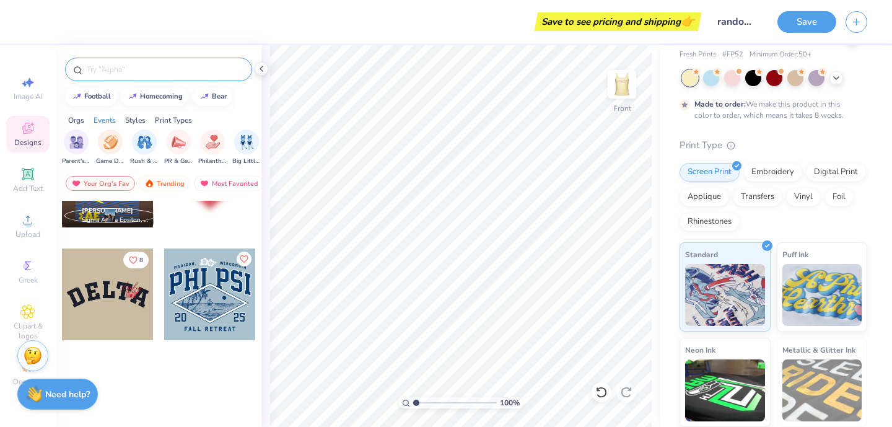
scroll to position [0, 163]
click at [100, 146] on img "filter for Game Day" at bounding box center [102, 141] width 14 height 14
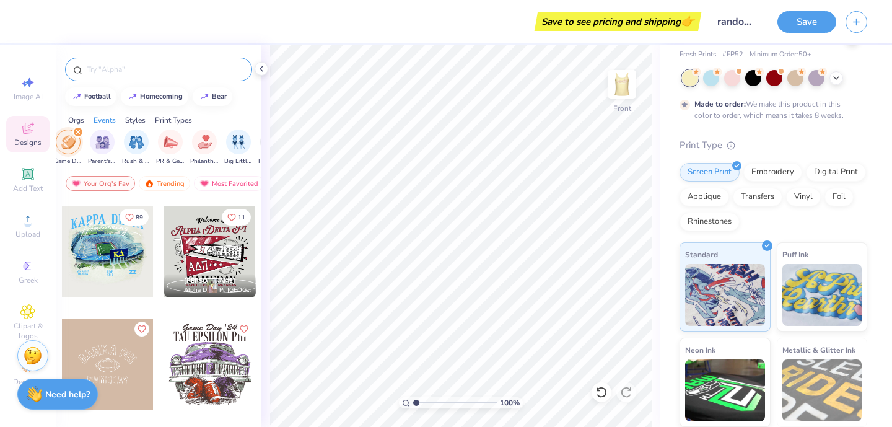
scroll to position [116, 0]
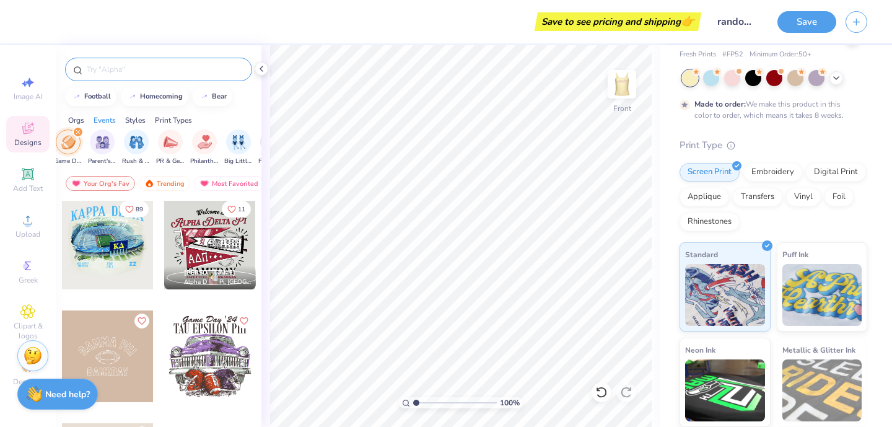
click at [198, 230] on div at bounding box center [210, 244] width 92 height 92
click at [110, 246] on div at bounding box center [108, 244] width 92 height 92
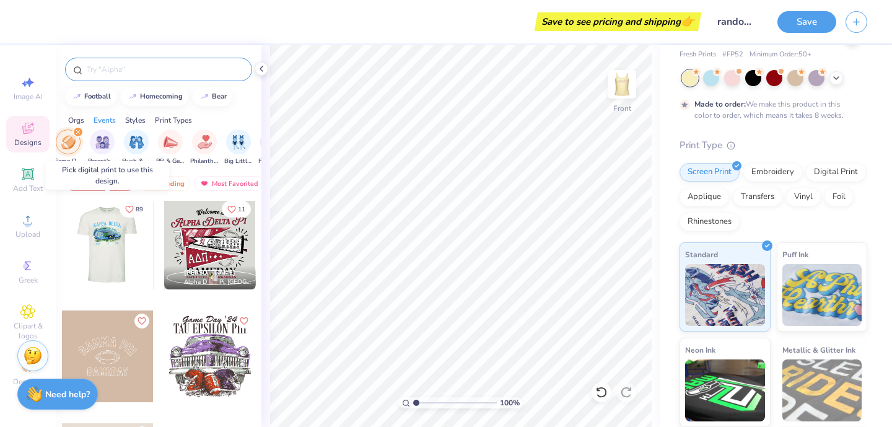
click at [62, 248] on div at bounding box center [16, 244] width 92 height 92
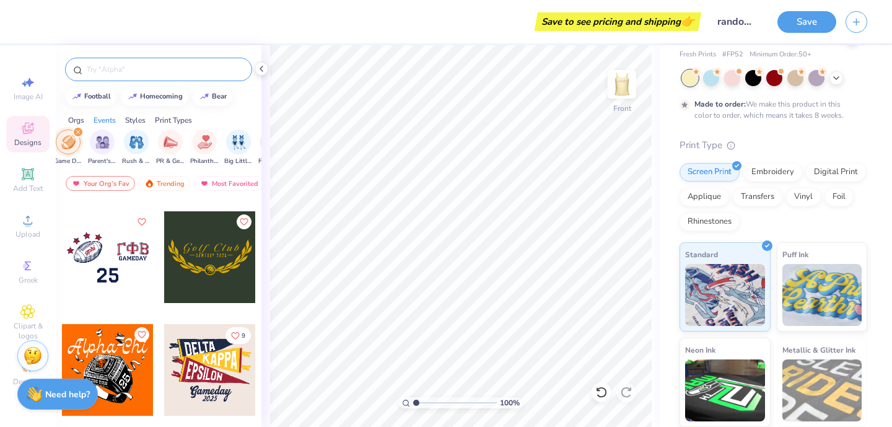
scroll to position [1684, 0]
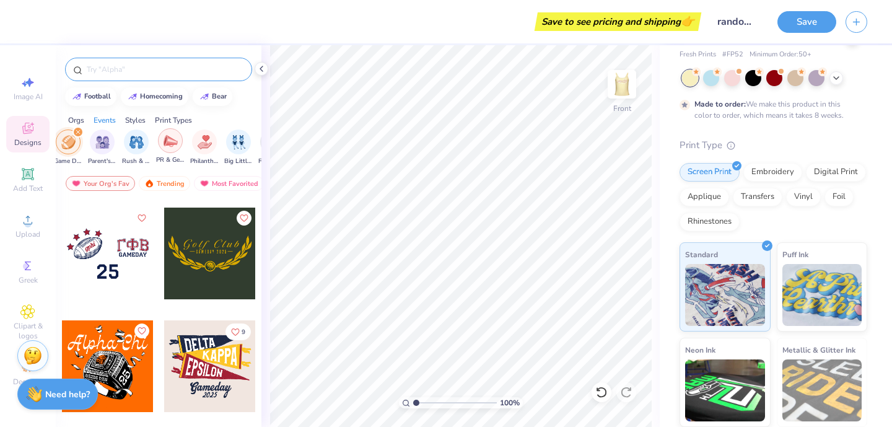
click at [162, 144] on div "filter for PR & General" at bounding box center [170, 140] width 25 height 25
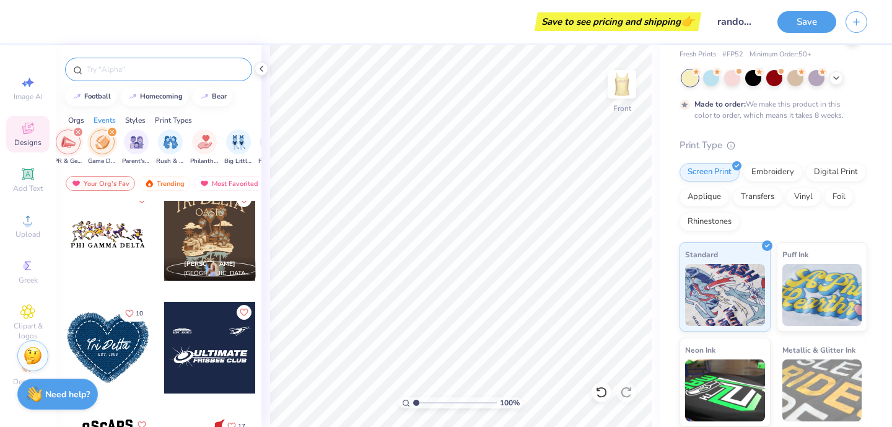
scroll to position [3281, 0]
